Goal: Transaction & Acquisition: Purchase product/service

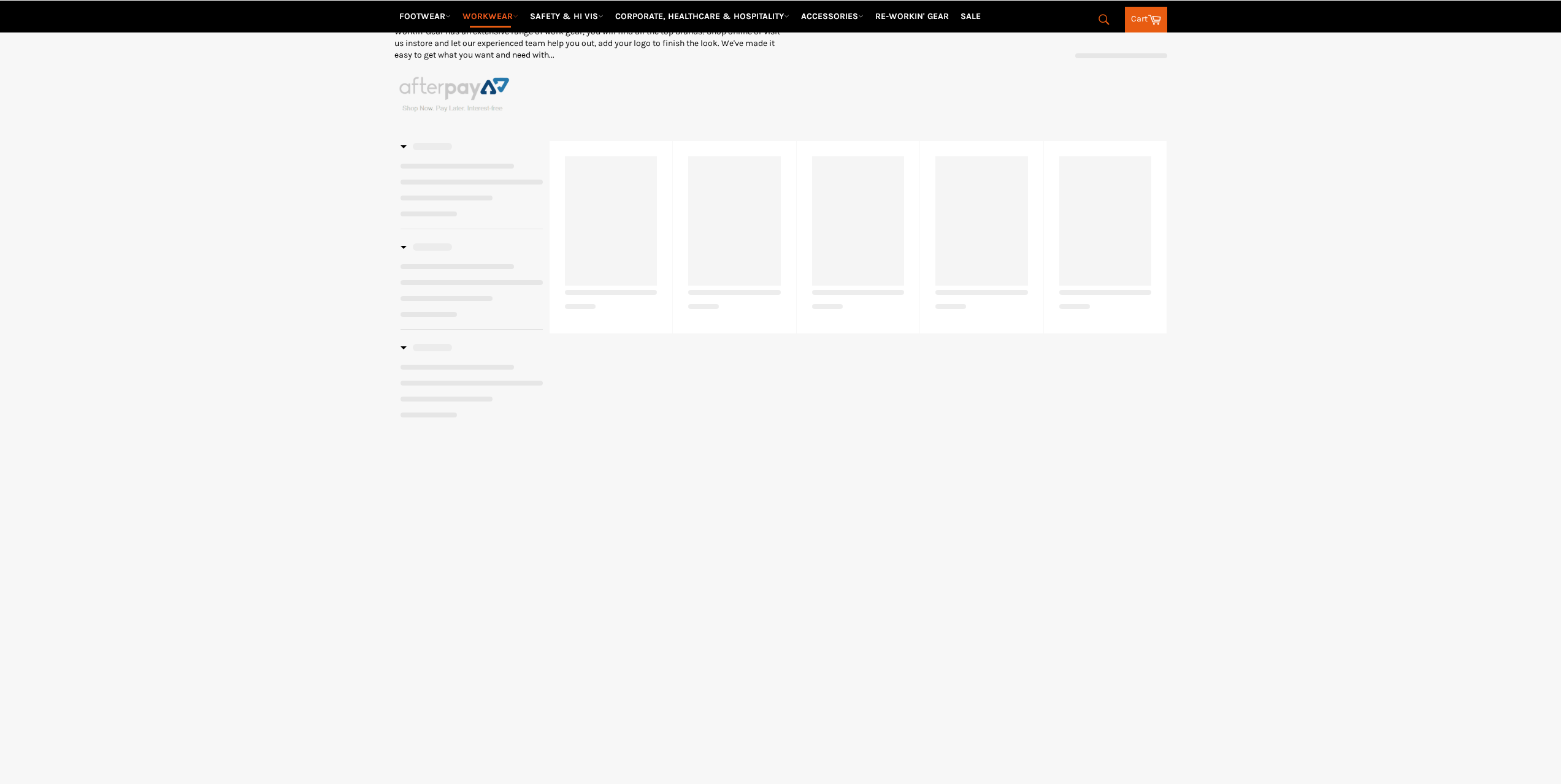
scroll to position [116, 0]
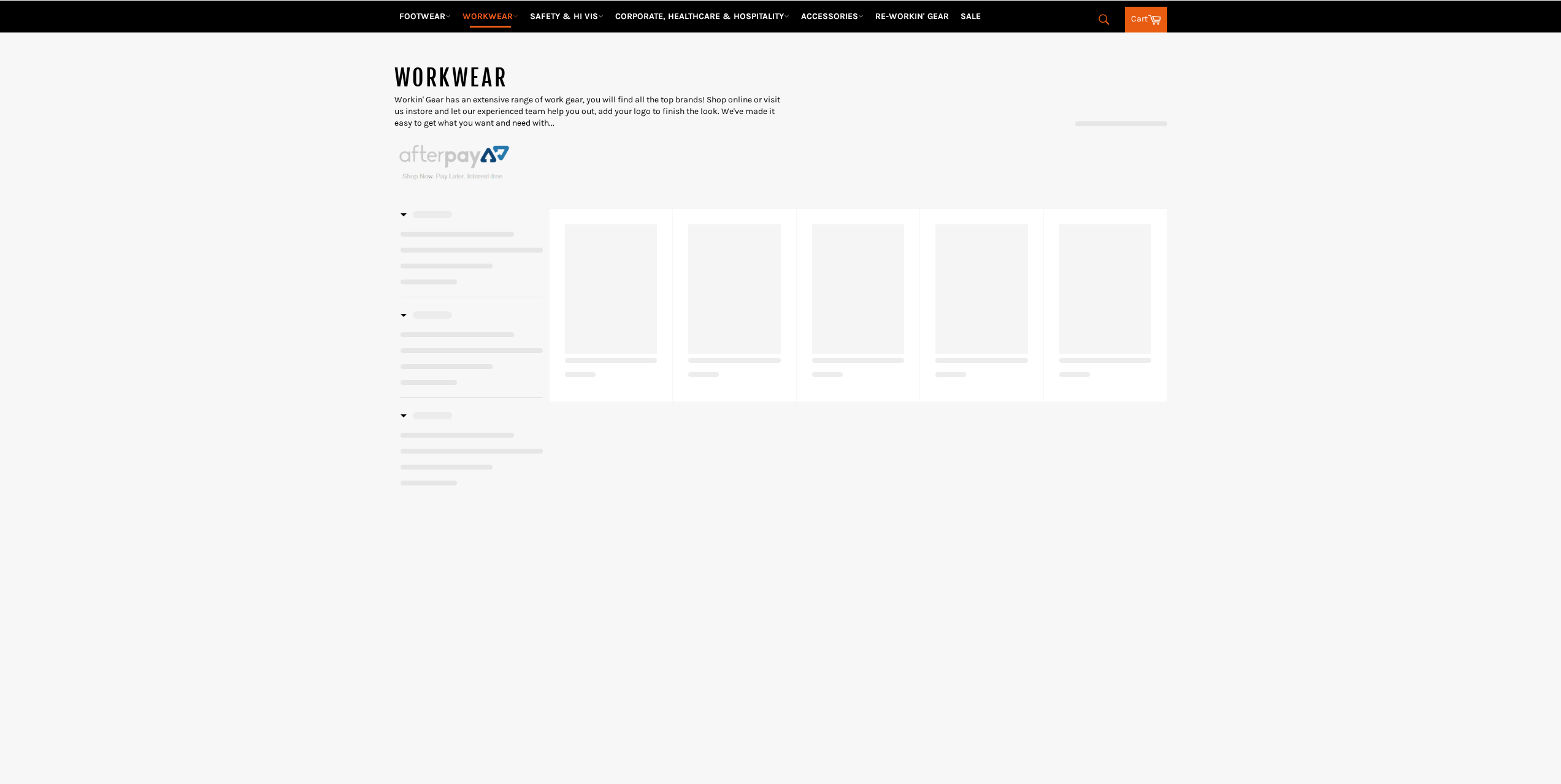
select select "******"
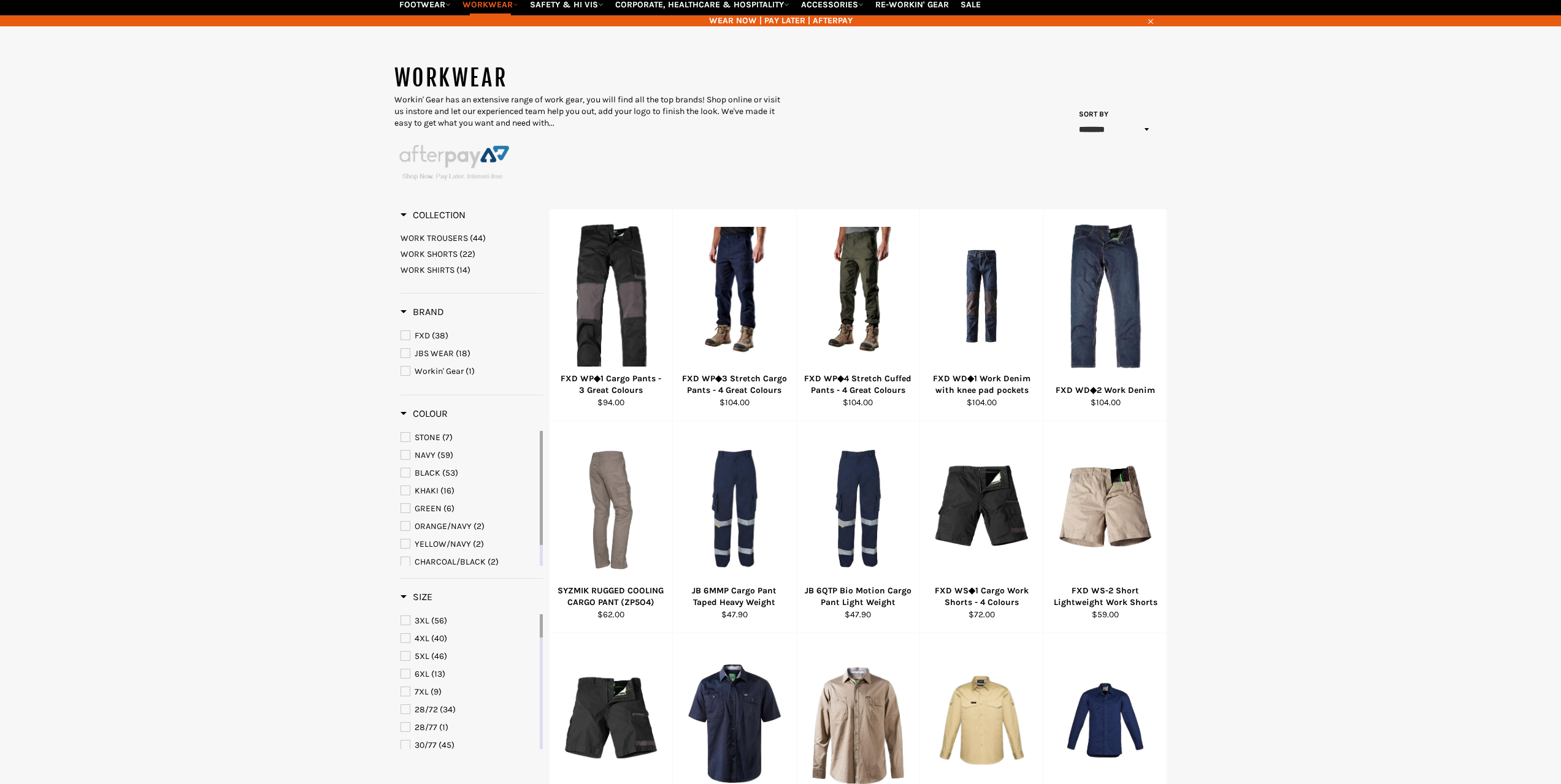
scroll to position [0, 0]
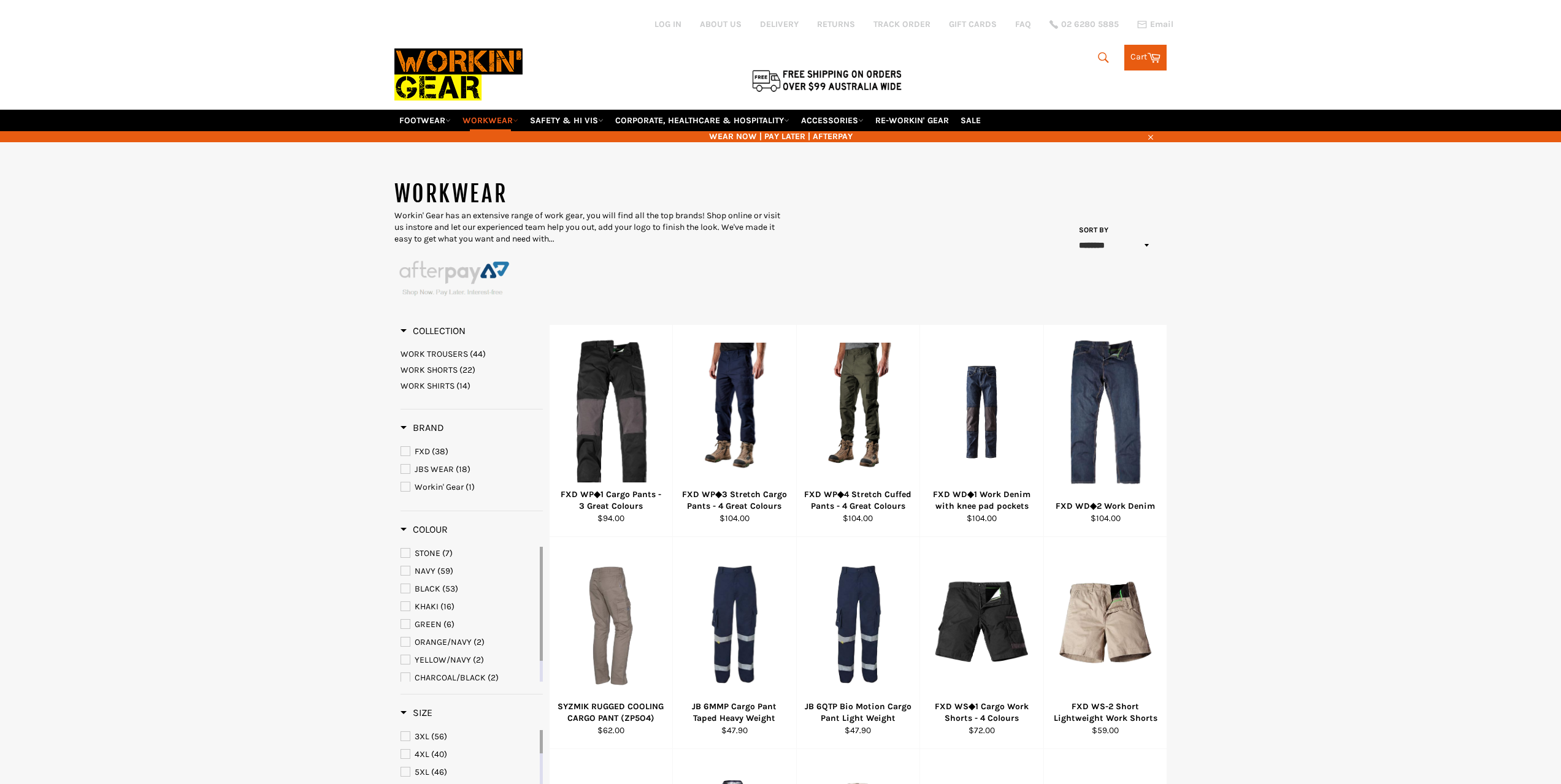
click at [1100, 62] on icon "submit" at bounding box center [1103, 58] width 14 height 14
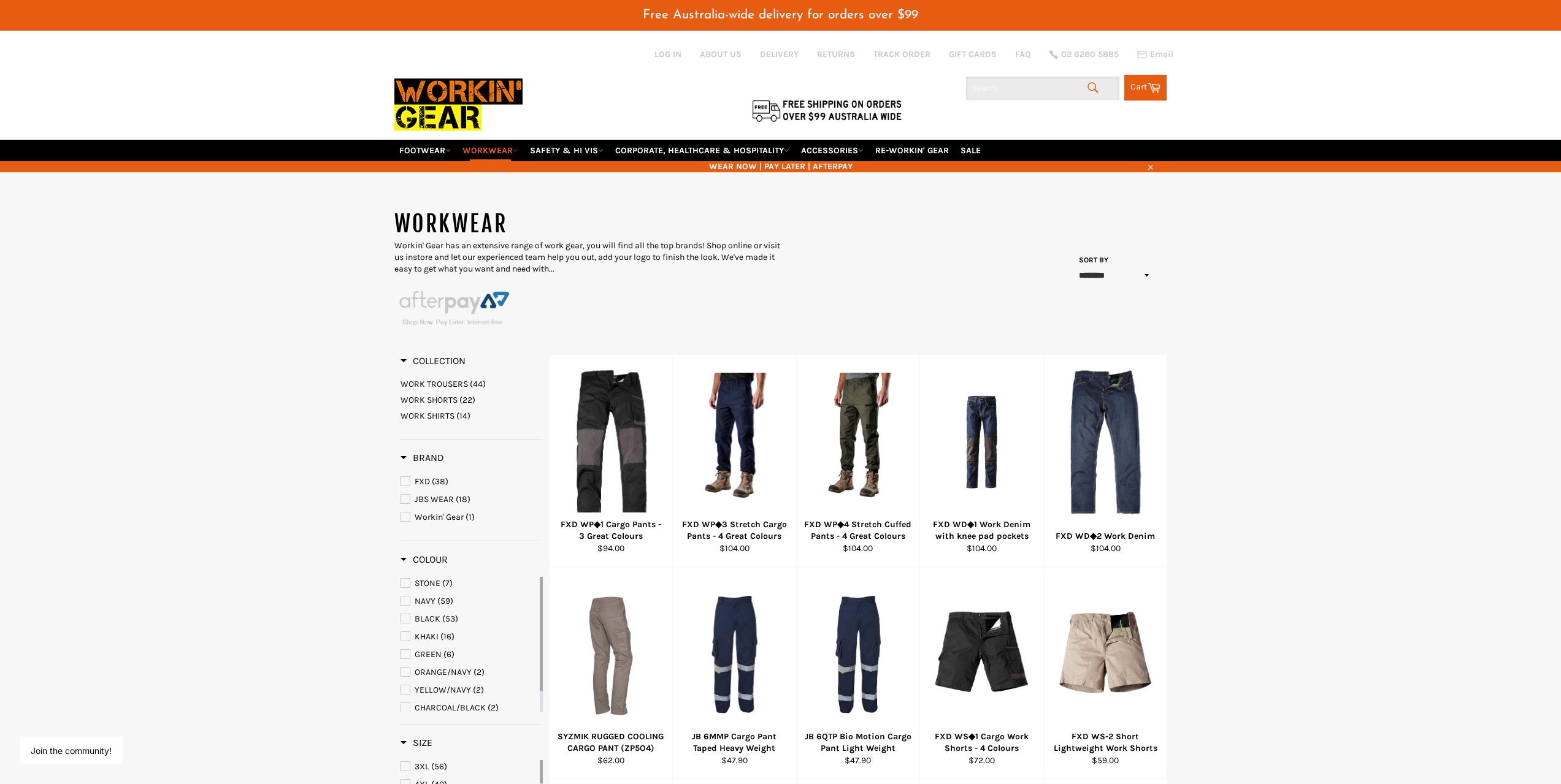
click at [1023, 88] on input "Search" at bounding box center [1042, 88] width 153 height 23
type input "ws-4"
